Goal: Find contact information: Find contact information

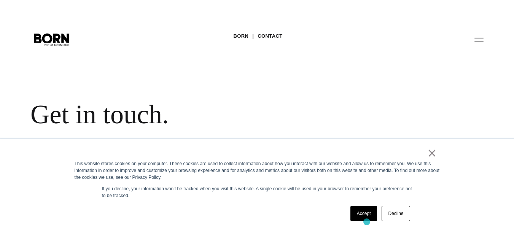
click at [367, 222] on div "Accept Decline" at bounding box center [380, 213] width 64 height 20
click at [364, 213] on link "Accept" at bounding box center [363, 213] width 27 height 15
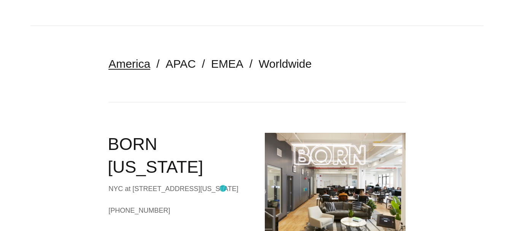
scroll to position [152, 0]
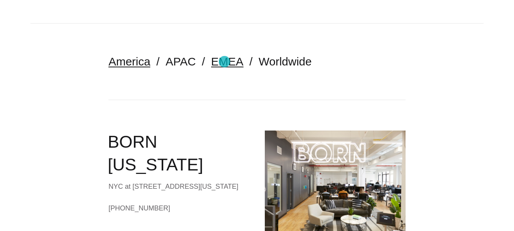
click at [224, 62] on link "EMEA" at bounding box center [227, 61] width 32 height 13
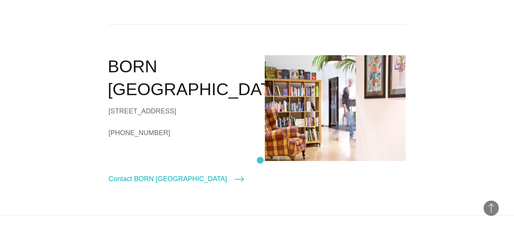
scroll to position [228, 0]
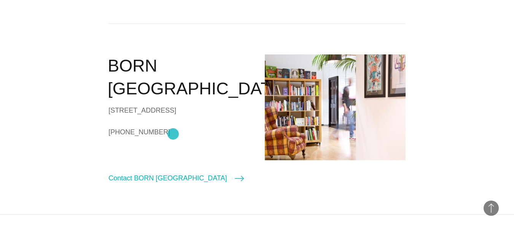
drag, startPoint x: 104, startPoint y: 133, endPoint x: 173, endPoint y: 134, distance: 69.2
click at [173, 134] on section "America APAC EMEA Worldwide BORN London 90/92 Pentonville Rd London N1 9HS Unit…" at bounding box center [257, 81] width 514 height 267
copy link "+44 (0)20 7520 8600"
